Goal: Information Seeking & Learning: Compare options

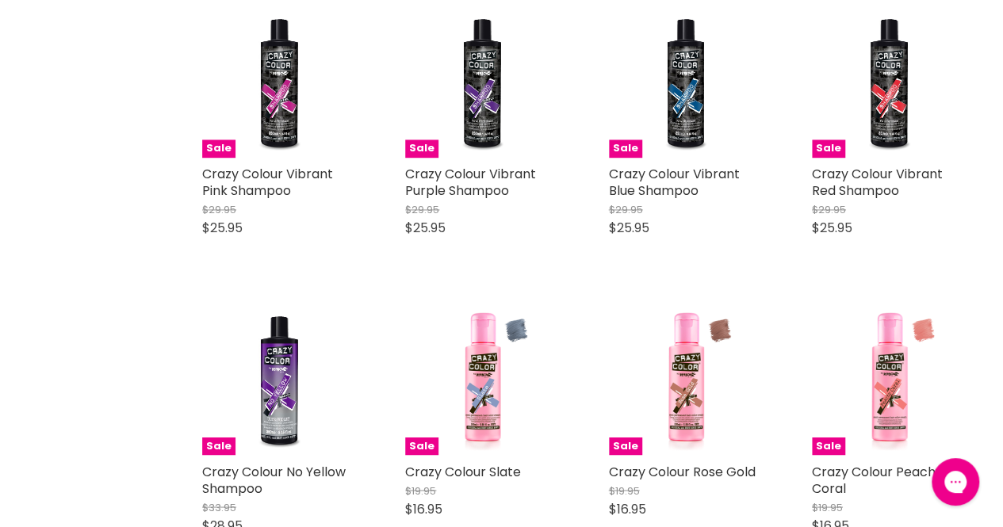
scroll to position [1138, 0]
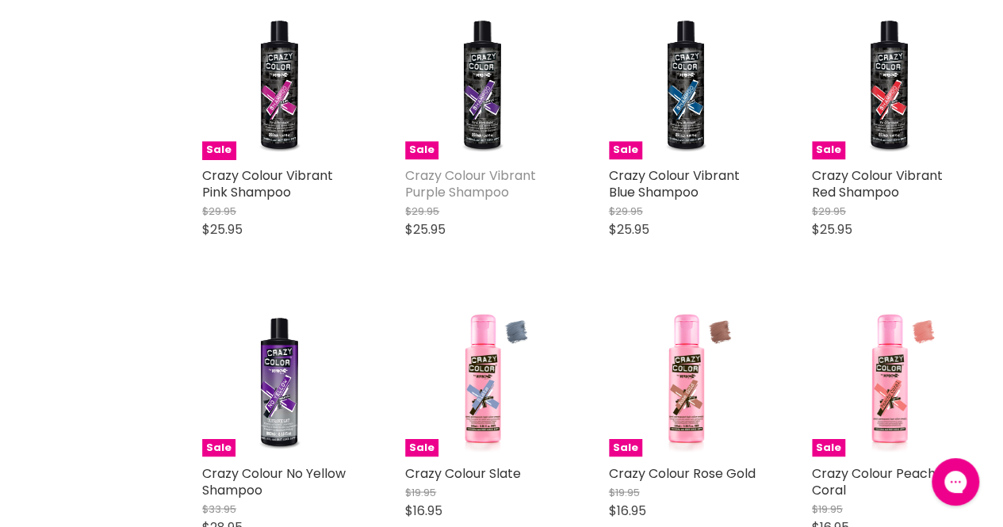
click at [482, 187] on link "Crazy Colour Vibrant Purple Shampoo" at bounding box center [470, 184] width 131 height 35
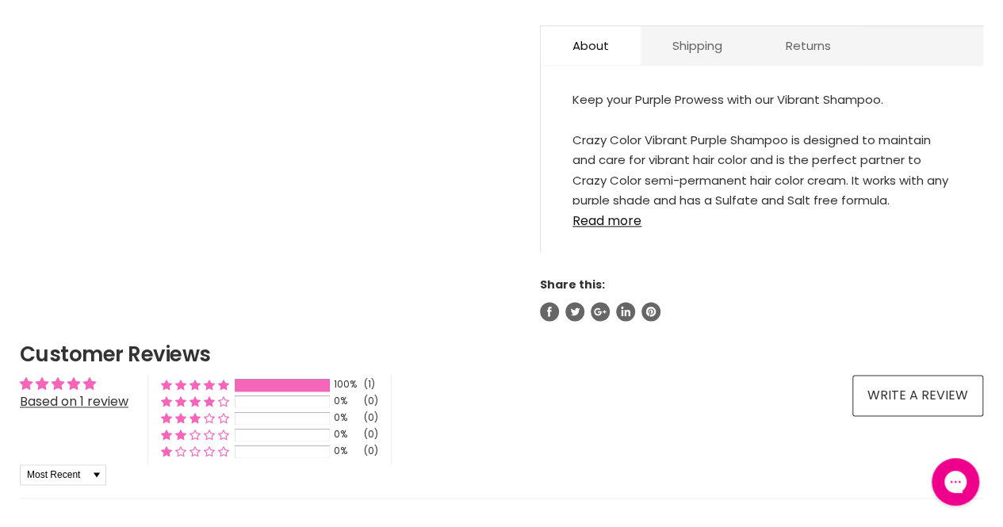
scroll to position [893, 0]
click at [609, 221] on link "Read more" at bounding box center [762, 216] width 379 height 24
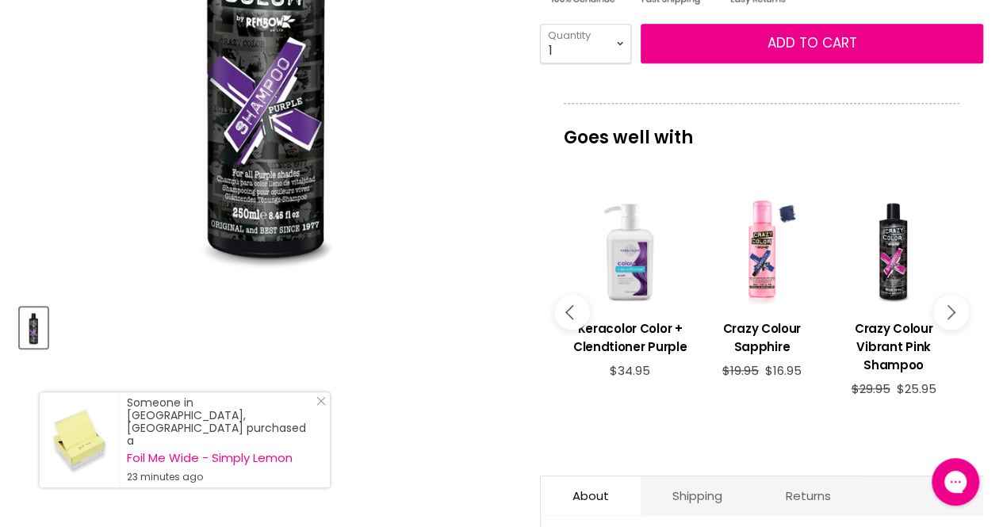
scroll to position [443, 0]
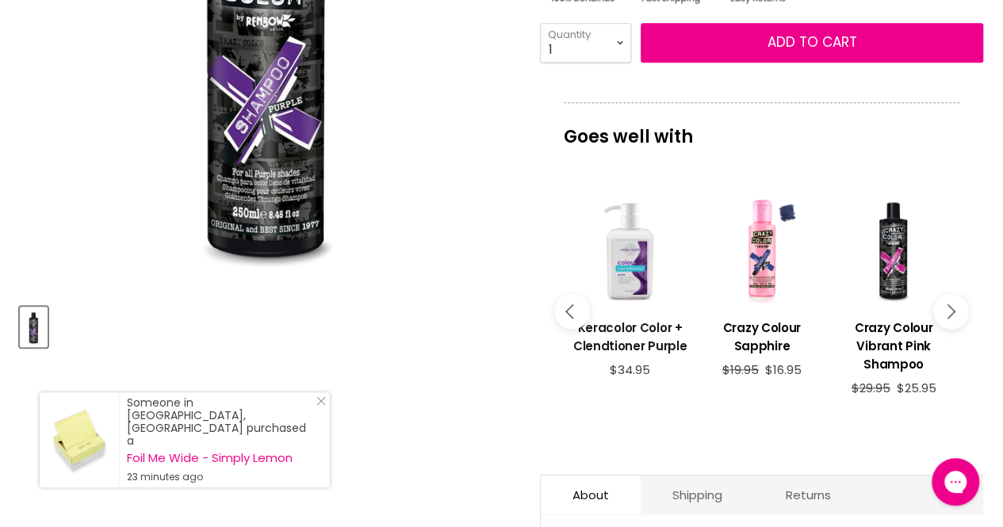
click at [647, 341] on h3 "Keracolor Color + Clendtioner Purple" at bounding box center [630, 337] width 116 height 36
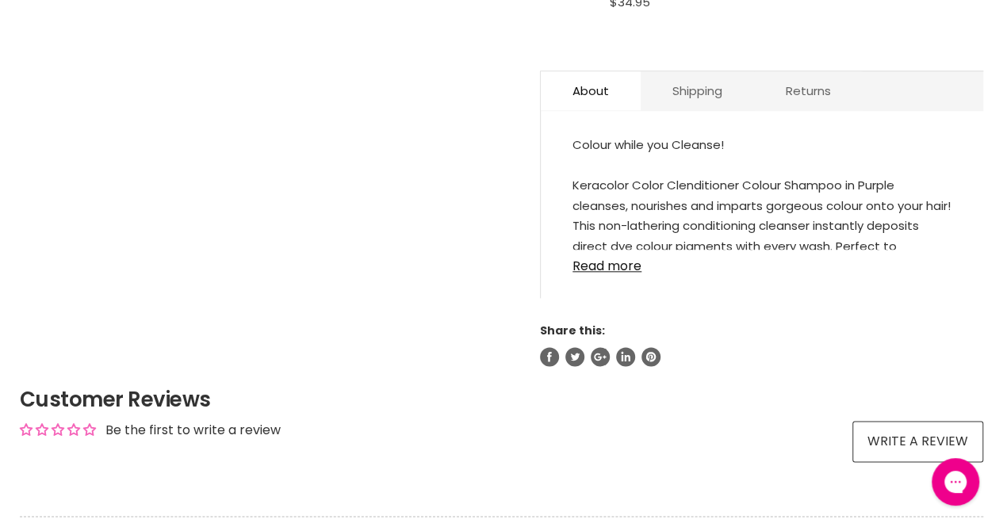
scroll to position [811, 0]
click at [606, 269] on link "Read more" at bounding box center [762, 261] width 379 height 24
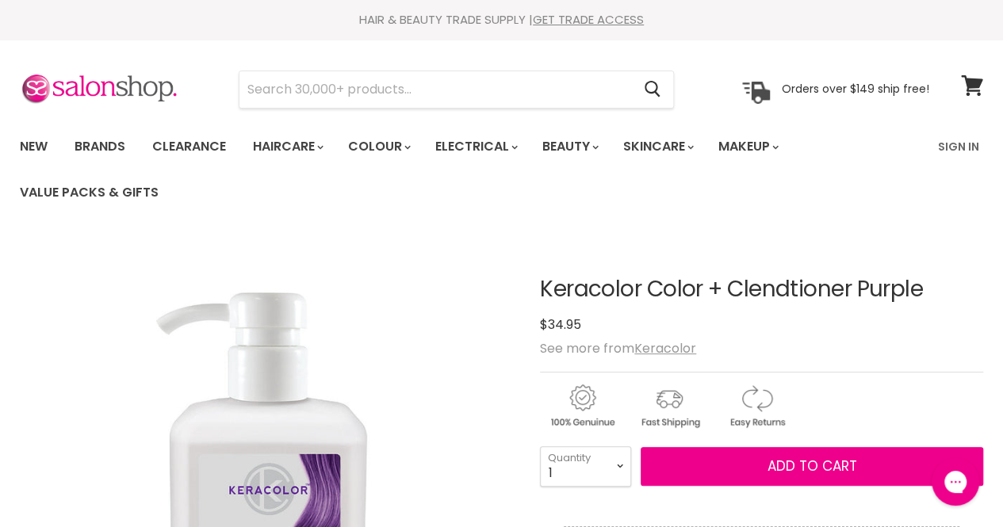
scroll to position [2, 0]
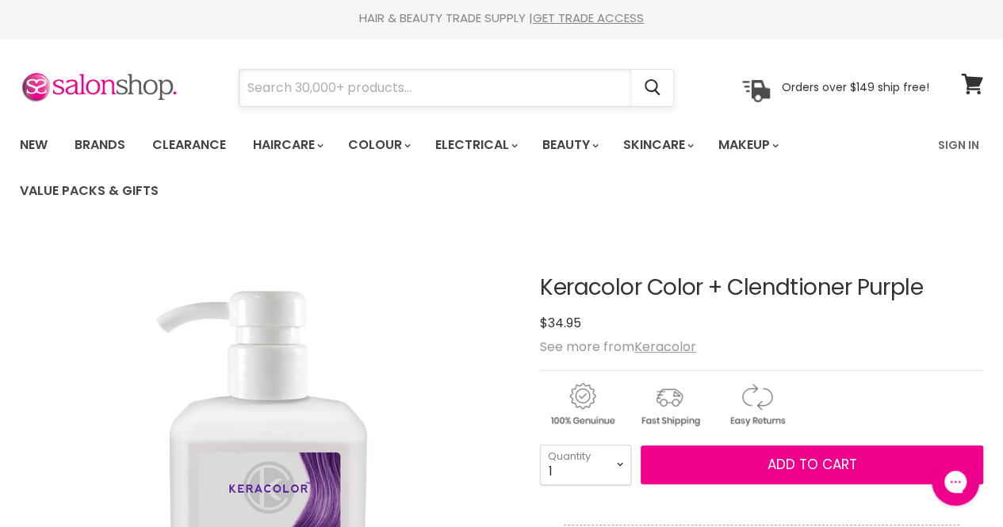
click at [332, 90] on input "Search" at bounding box center [436, 88] width 392 height 36
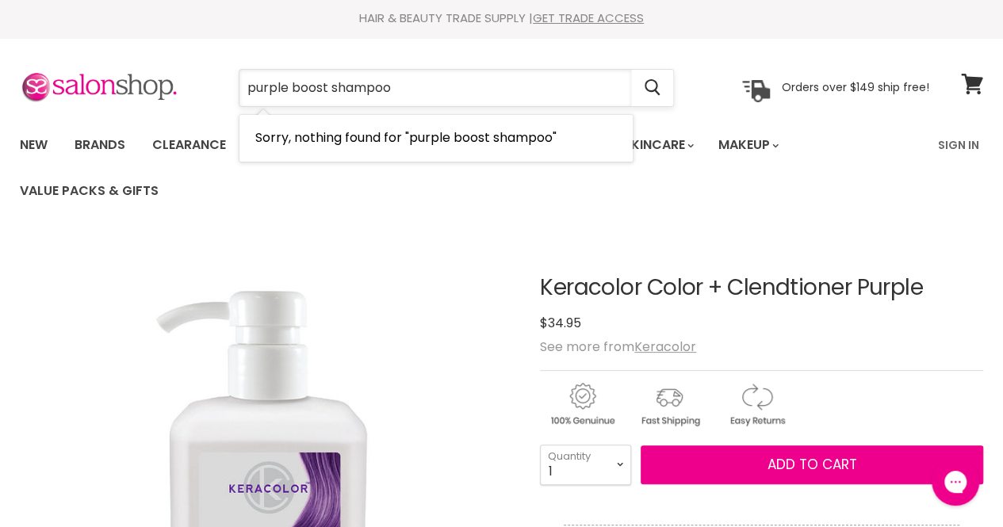
drag, startPoint x: 330, startPoint y: 86, endPoint x: 292, endPoint y: 86, distance: 38.1
click at [292, 86] on input "purple boost shampoo" at bounding box center [436, 88] width 392 height 36
type input "purple shampoo"
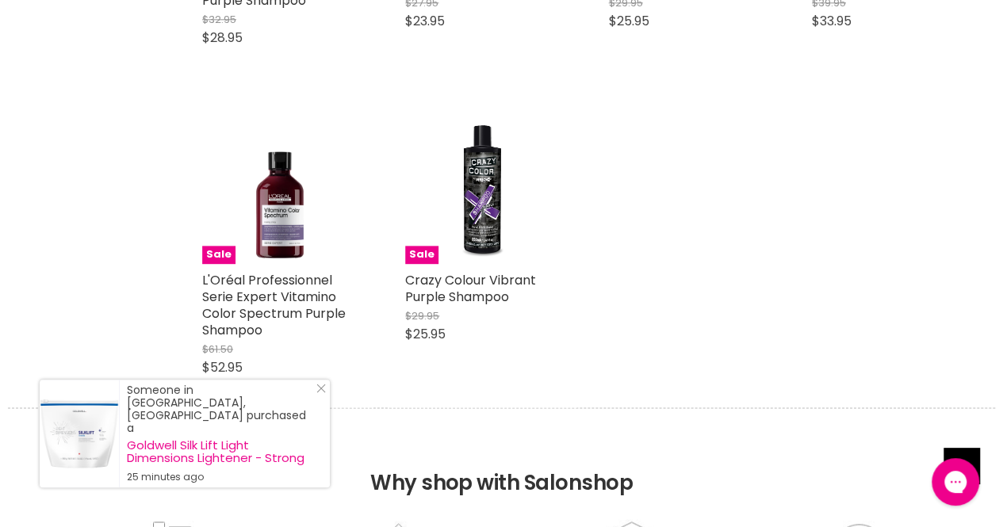
scroll to position [942, 0]
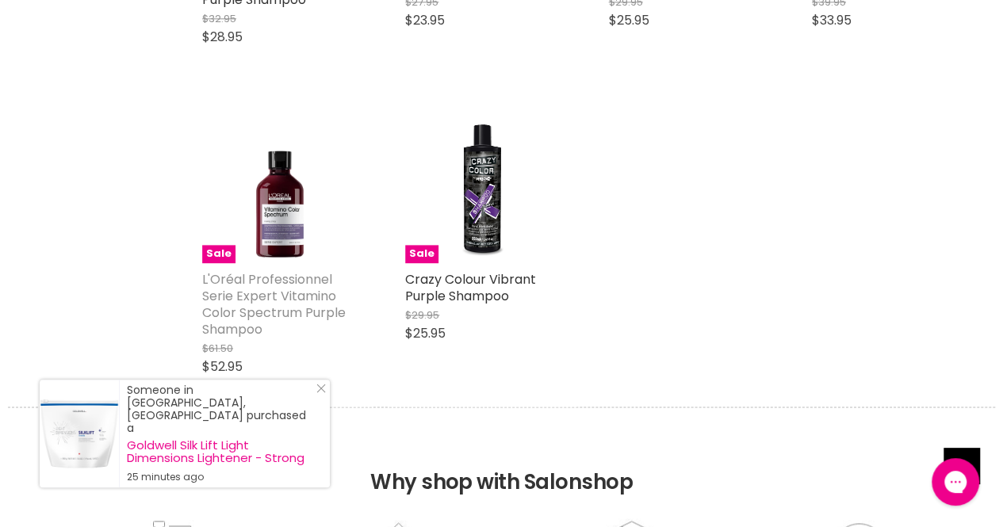
click at [297, 273] on link "L'Oréal Professionnel Serie Expert Vitamino Color Spectrum Purple Shampoo" at bounding box center [274, 304] width 144 height 68
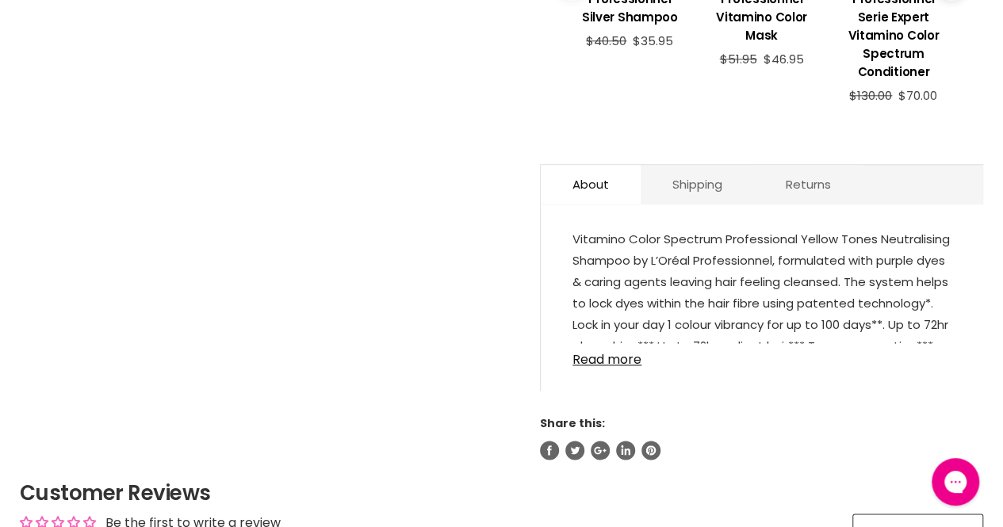
scroll to position [823, 0]
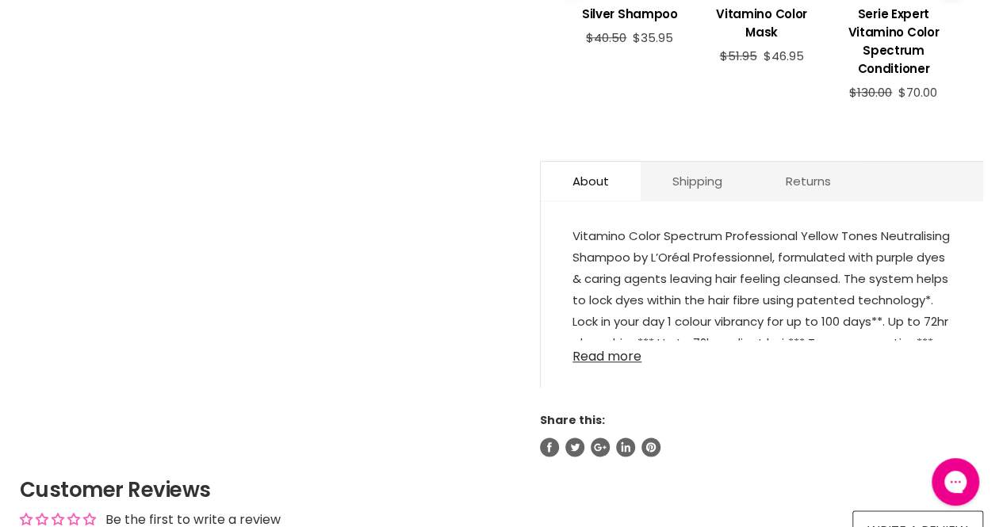
click at [620, 340] on link "Read more" at bounding box center [762, 352] width 379 height 24
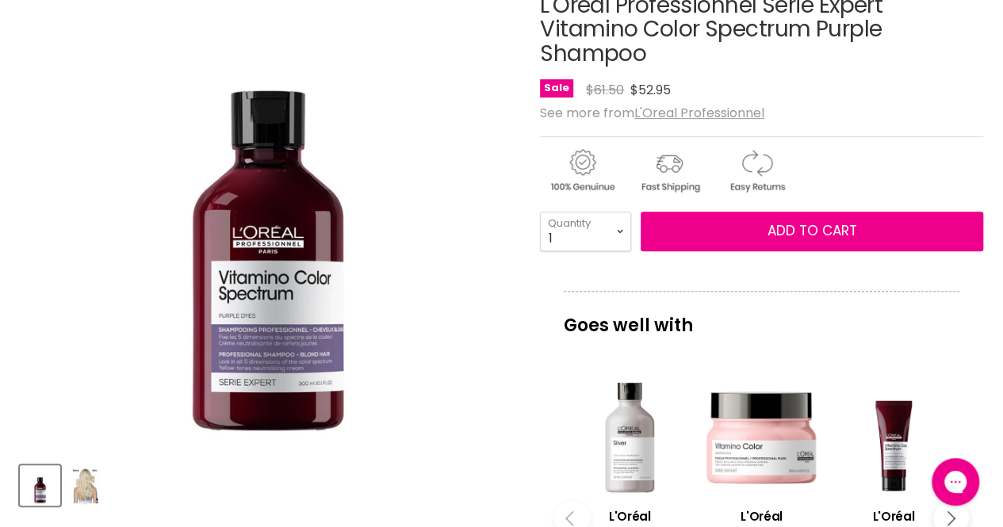
scroll to position [0, 0]
